Goal: Transaction & Acquisition: Purchase product/service

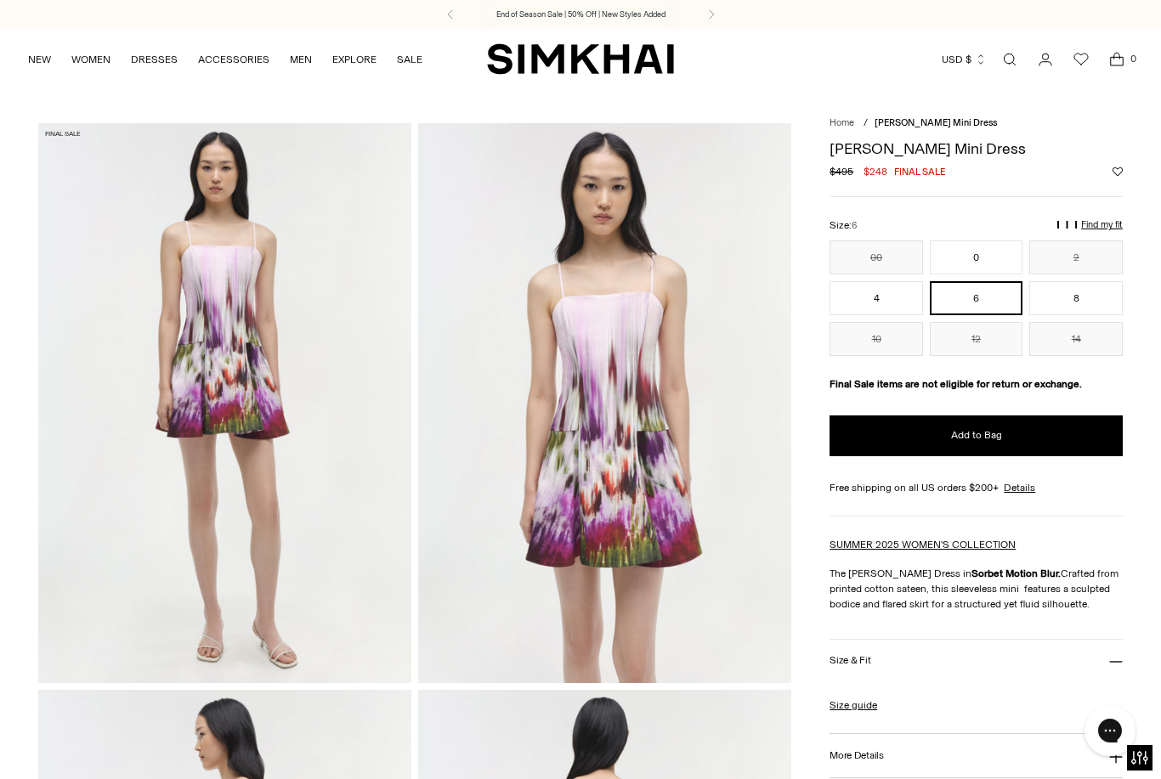
click at [982, 265] on button "0" at bounding box center [977, 258] width 94 height 34
click at [1095, 257] on button "2" at bounding box center [1076, 258] width 94 height 34
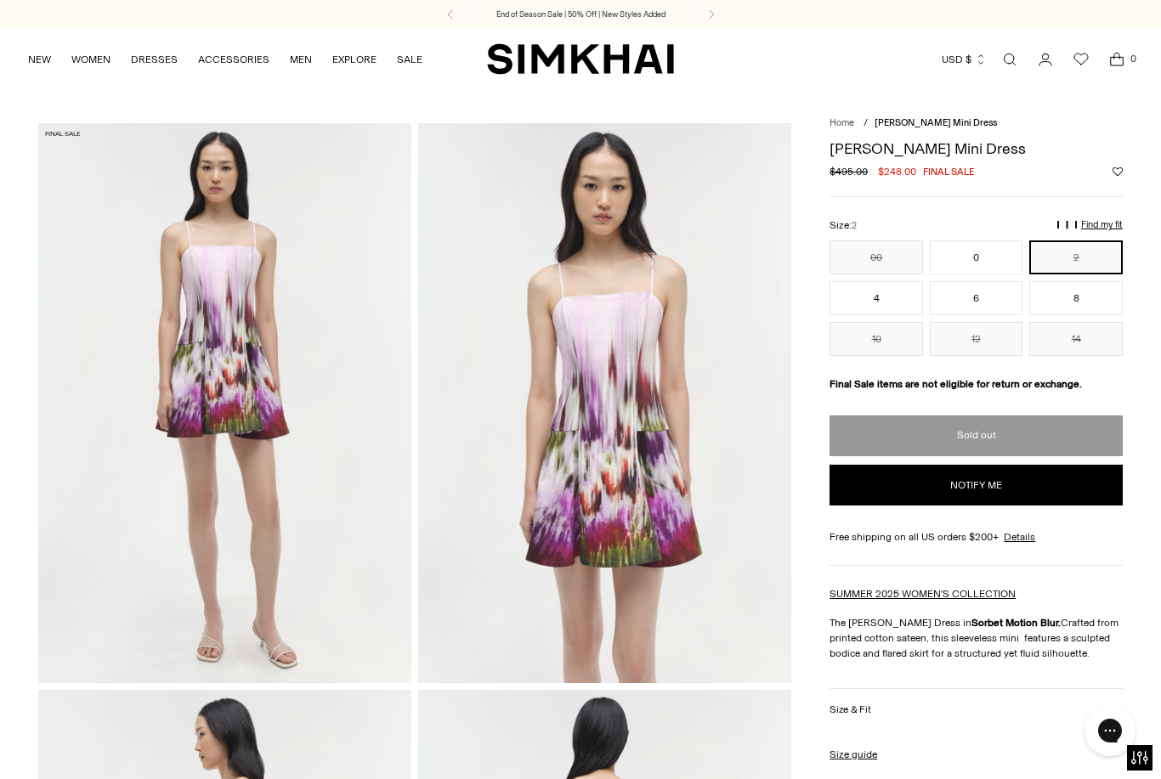
click at [985, 264] on button "0" at bounding box center [977, 258] width 94 height 34
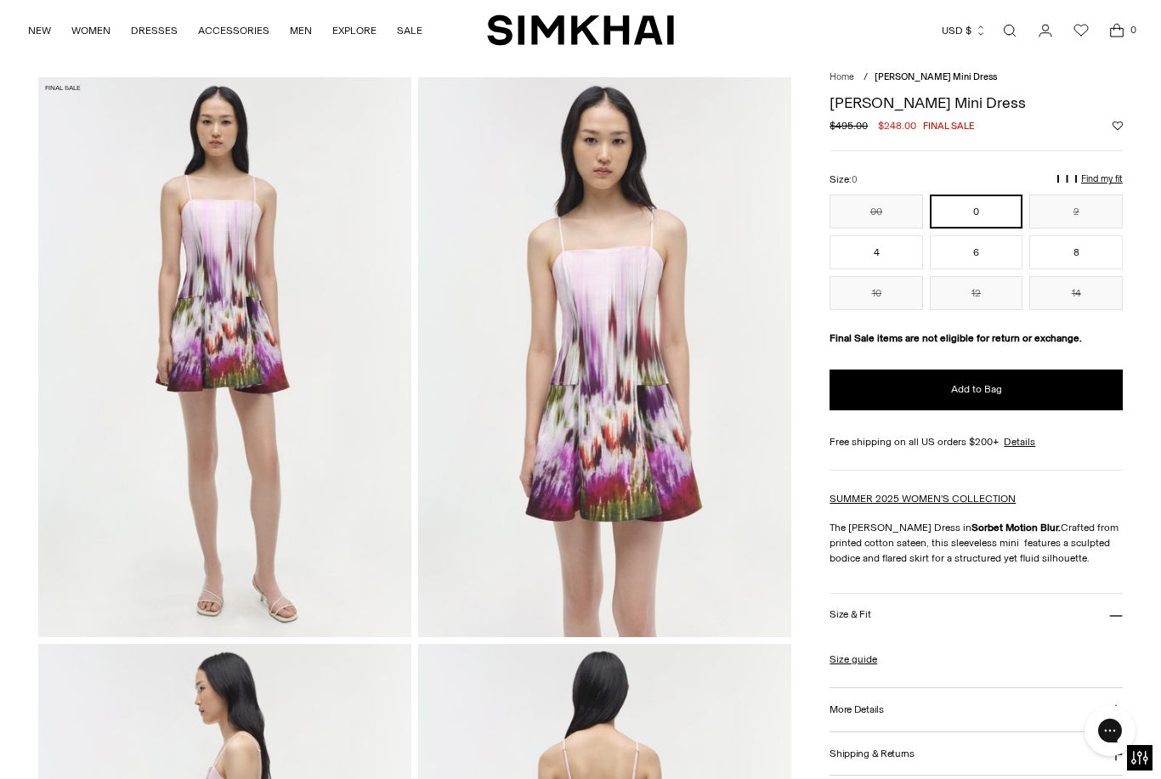
scroll to position [51, 0]
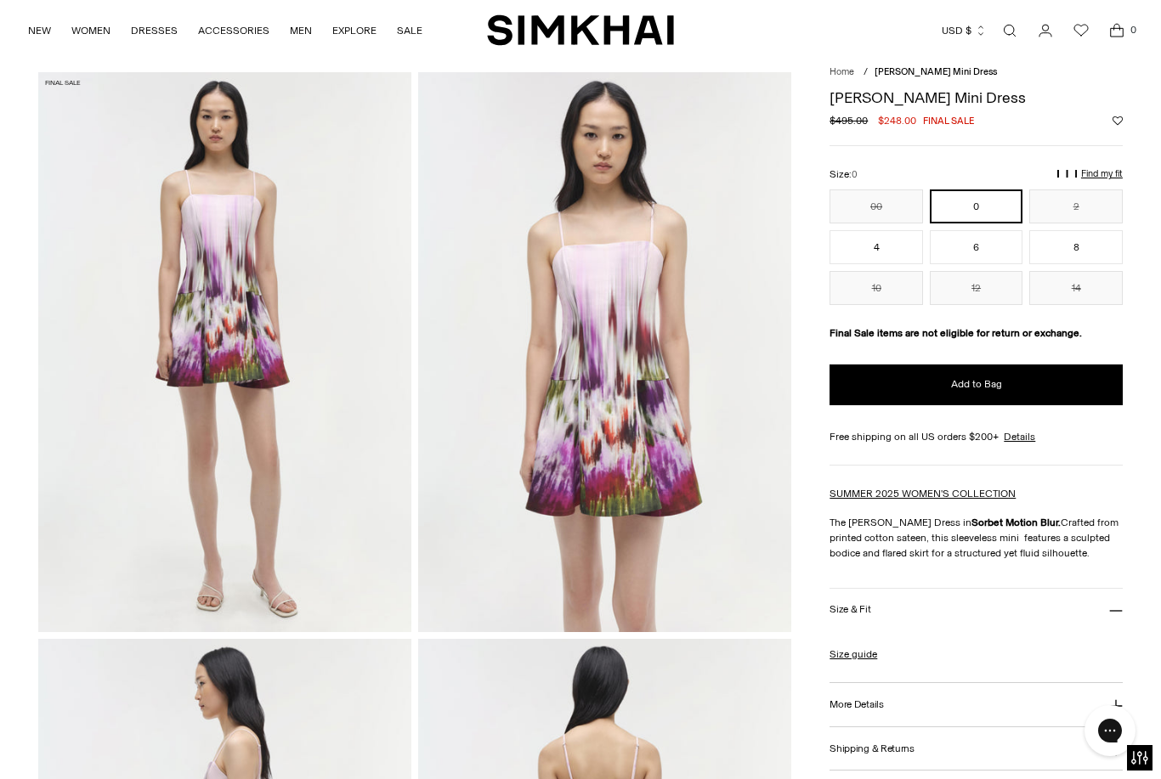
click at [1049, 389] on button "Add to Bag" at bounding box center [976, 385] width 293 height 41
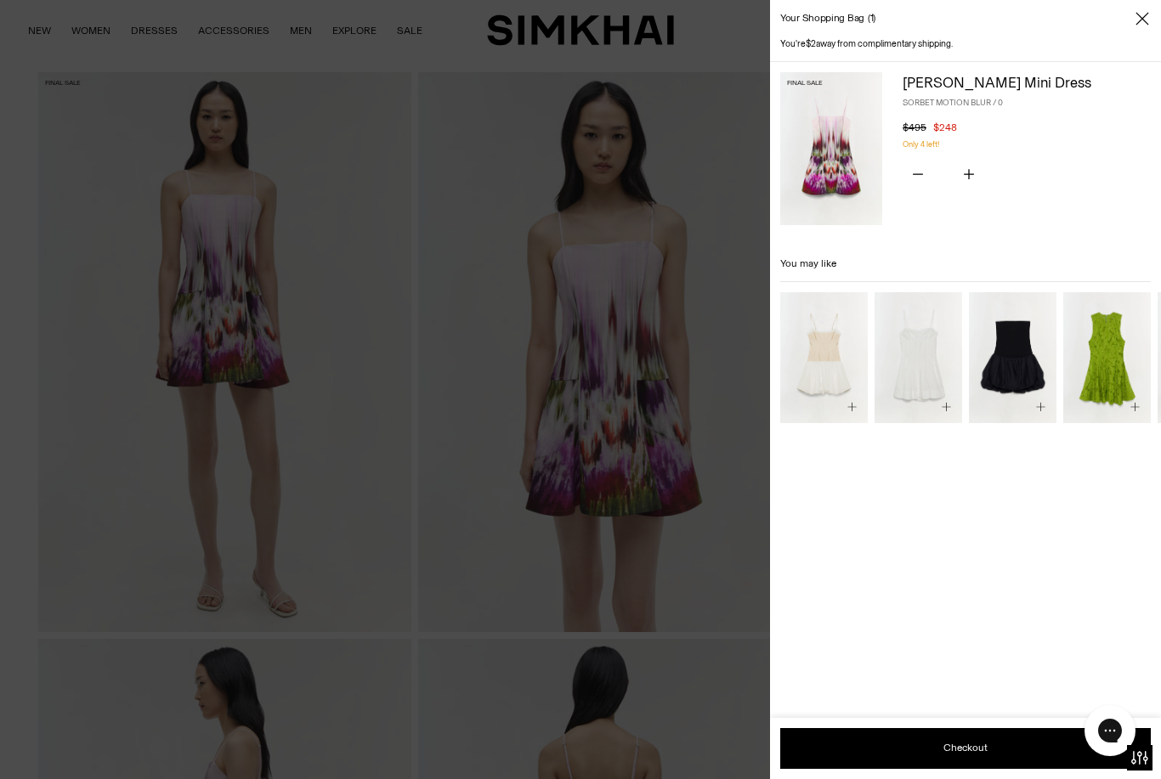
click at [1140, 25] on icon "Close" at bounding box center [1143, 18] width 14 height 17
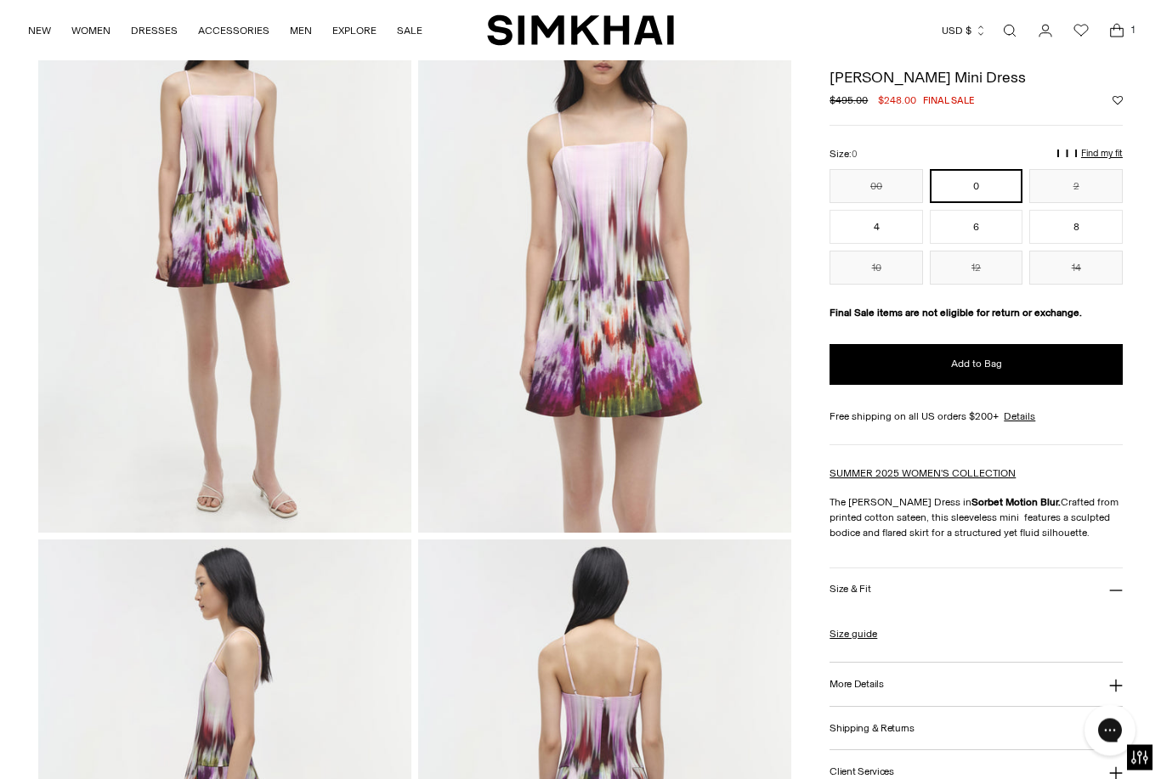
scroll to position [0, 0]
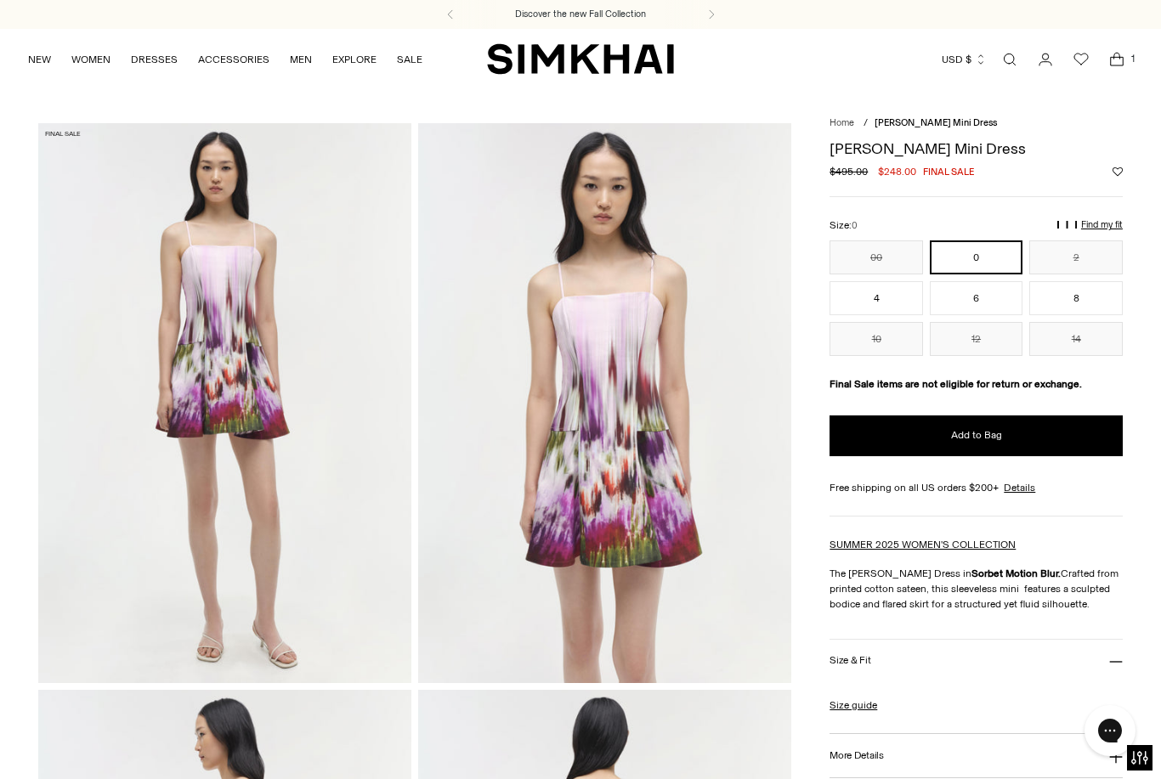
click at [870, 309] on button "4" at bounding box center [877, 298] width 94 height 34
click at [717, 16] on icon at bounding box center [711, 14] width 20 height 10
click at [707, 17] on icon at bounding box center [711, 14] width 20 height 10
click at [700, 14] on button at bounding box center [711, 14] width 37 height 29
click at [701, 22] on button at bounding box center [711, 14] width 37 height 29
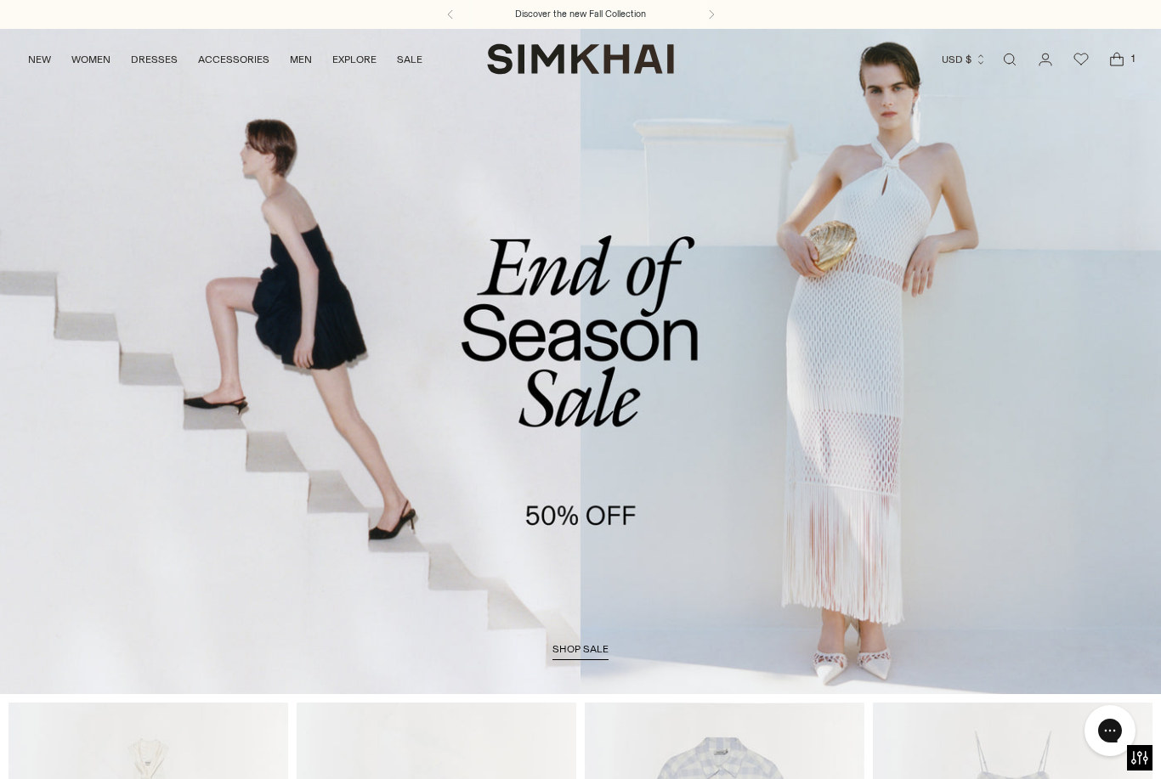
click at [1124, 61] on icon "Open cart modal" at bounding box center [1117, 59] width 24 height 17
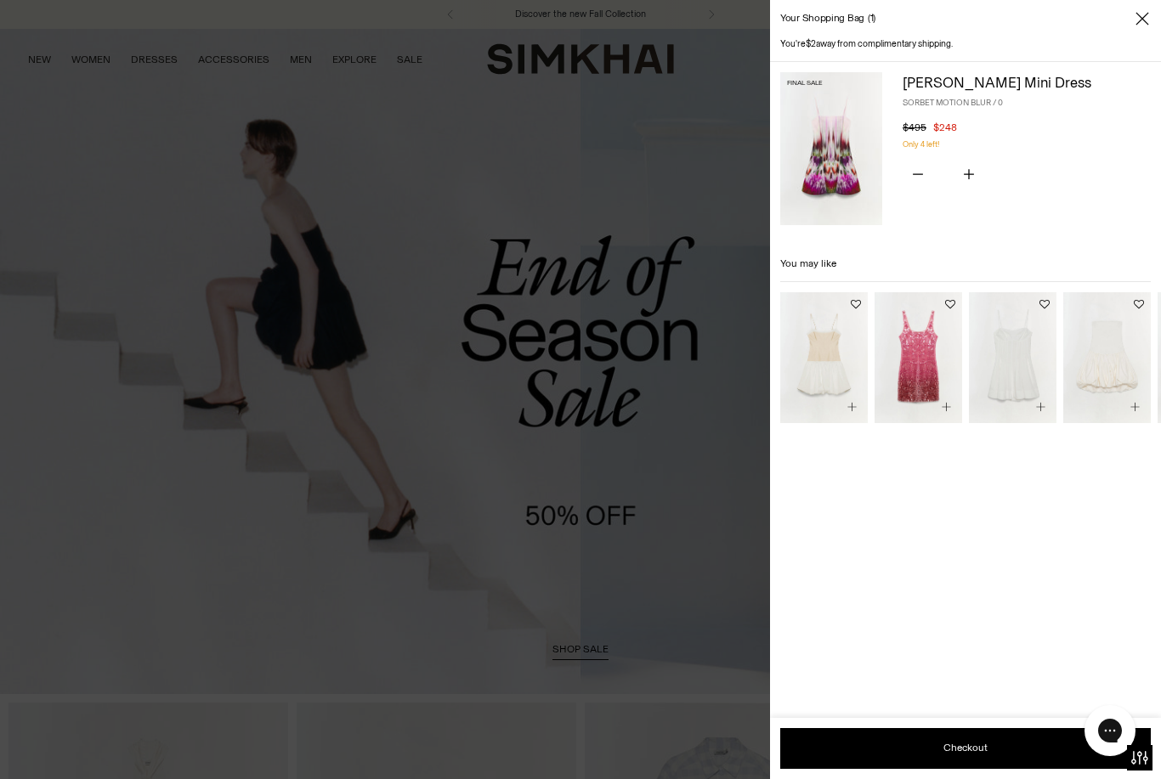
click at [942, 744] on button "Checkout" at bounding box center [965, 748] width 371 height 41
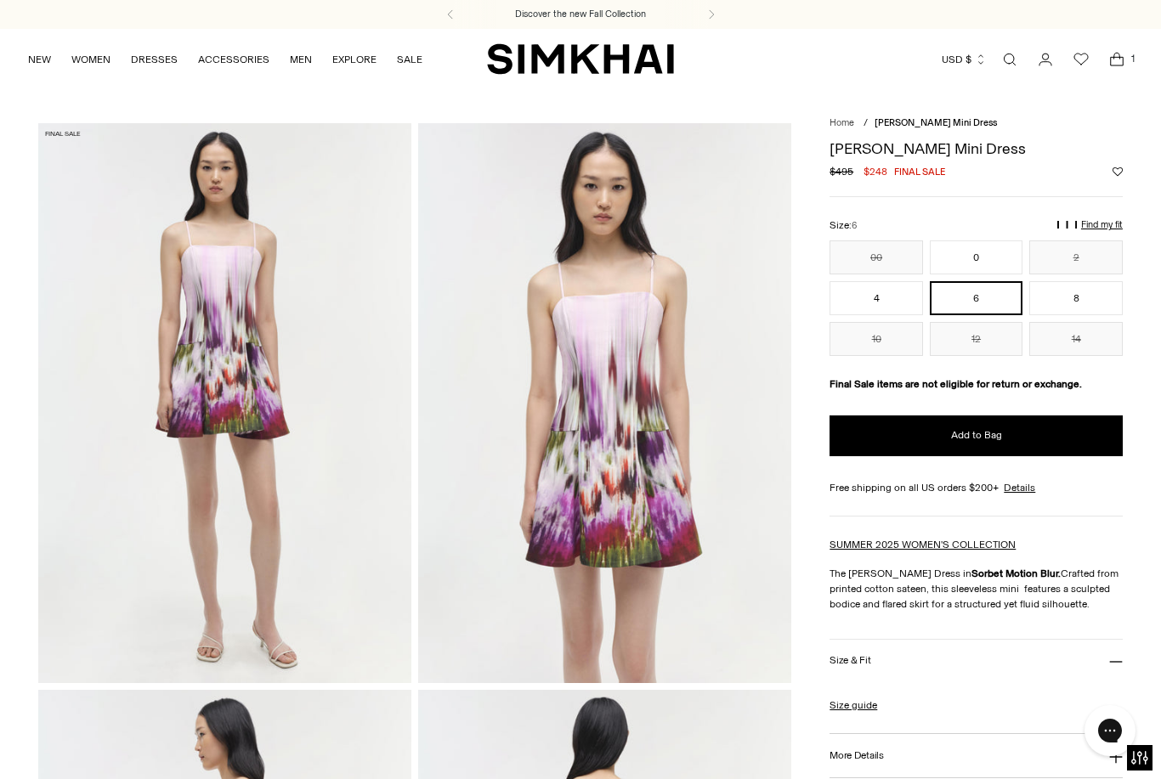
click at [897, 298] on button "4" at bounding box center [877, 298] width 94 height 34
click at [1012, 448] on button "Add to Bag" at bounding box center [976, 436] width 293 height 41
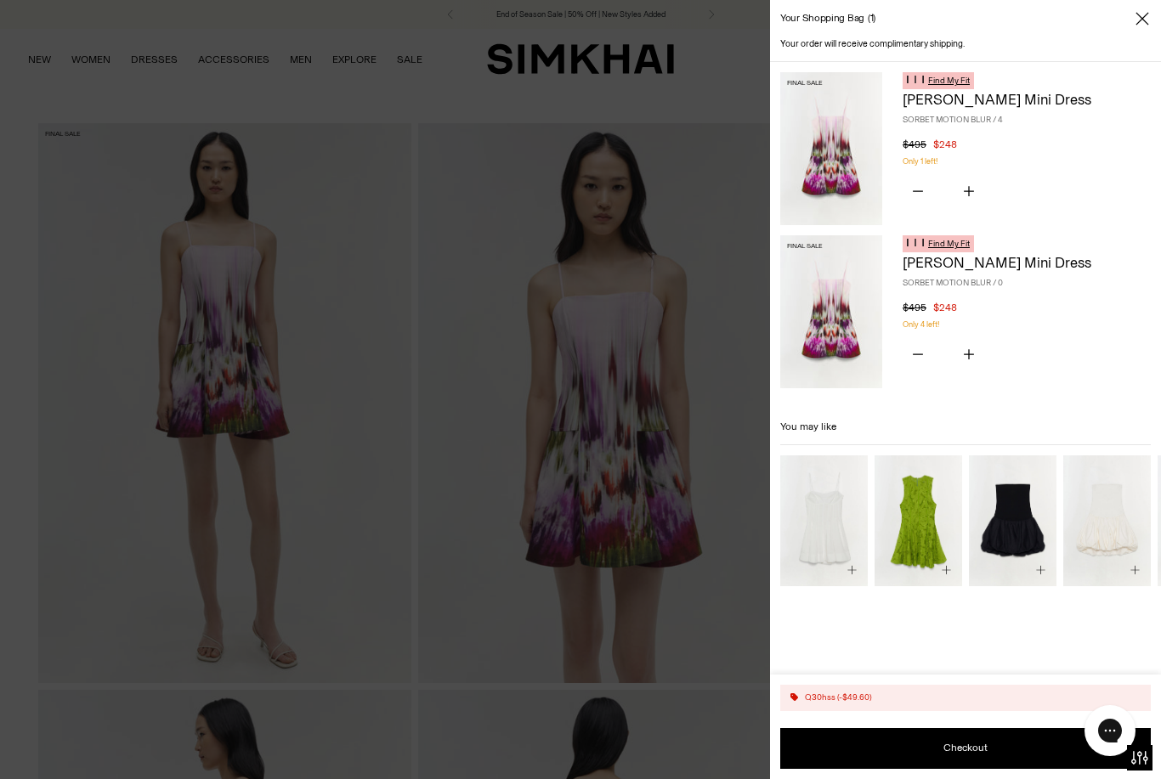
click at [910, 351] on button "Subtract product quantity" at bounding box center [918, 355] width 31 height 36
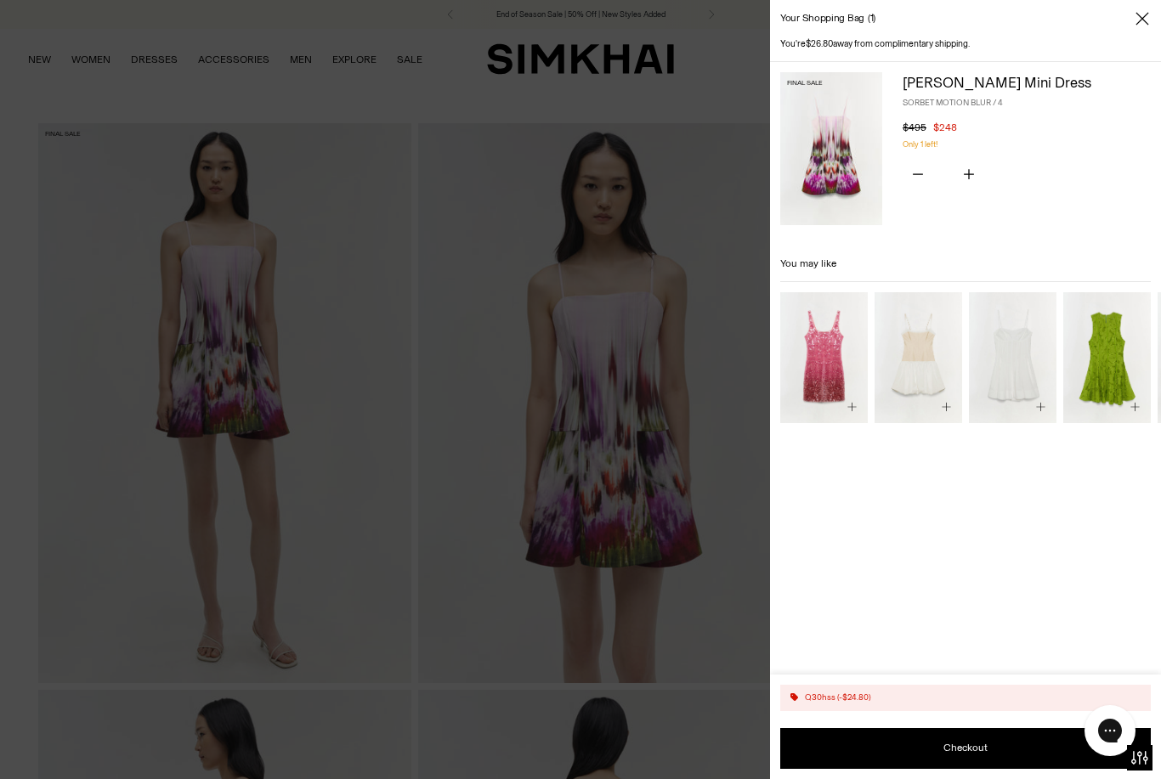
click at [711, 324] on div at bounding box center [580, 389] width 1161 height 779
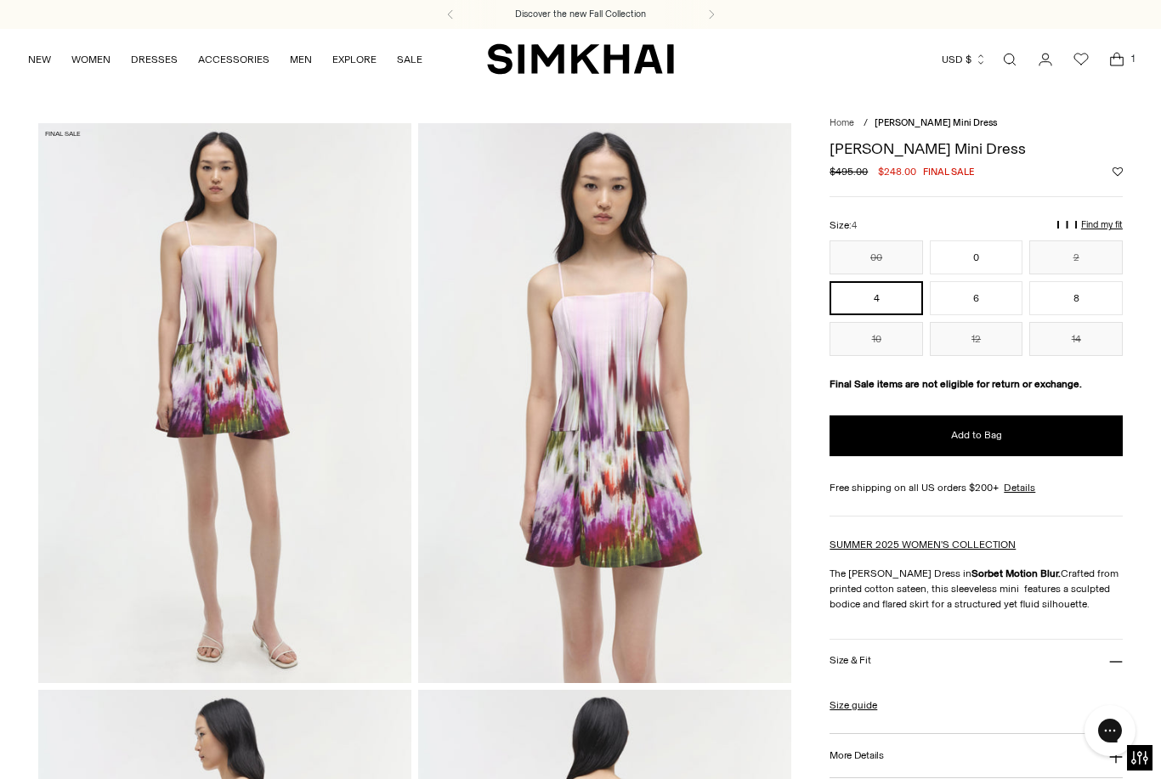
click at [1114, 64] on icon "Open cart modal" at bounding box center [1117, 59] width 24 height 17
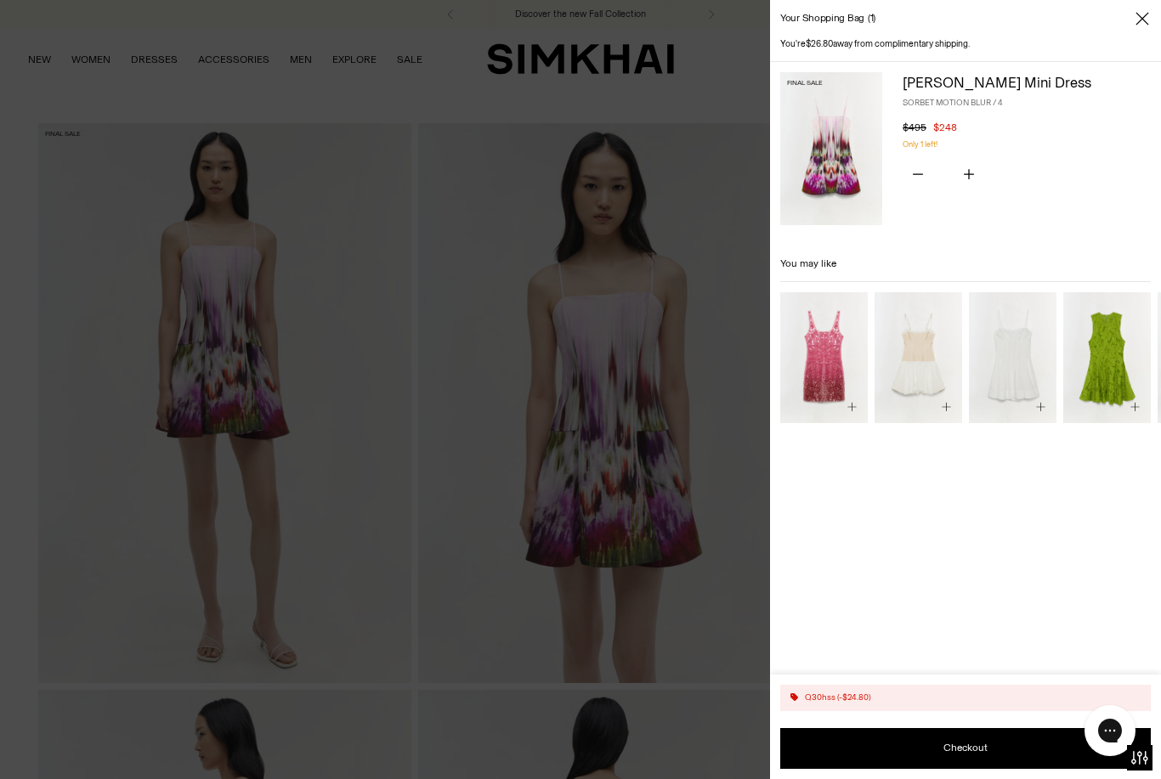
click at [961, 749] on button "Checkout" at bounding box center [965, 748] width 371 height 41
